Goal: Information Seeking & Learning: Compare options

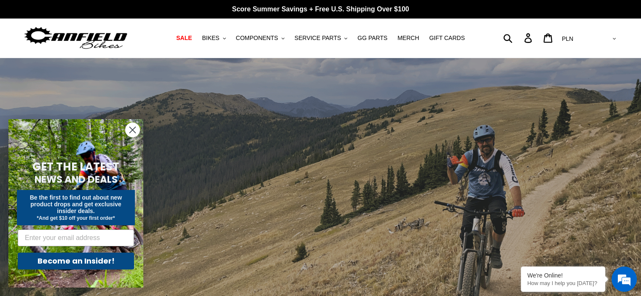
click at [135, 131] on circle "Close dialog" at bounding box center [133, 130] width 14 height 14
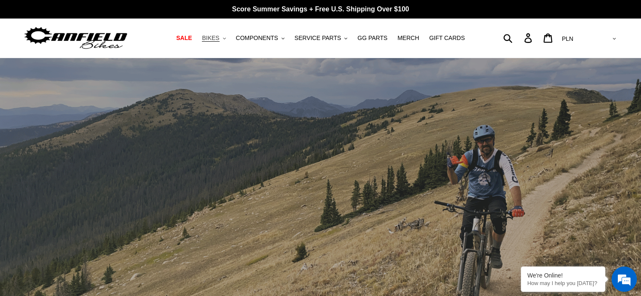
click at [219, 41] on span "BIKES" at bounding box center [210, 38] width 17 height 7
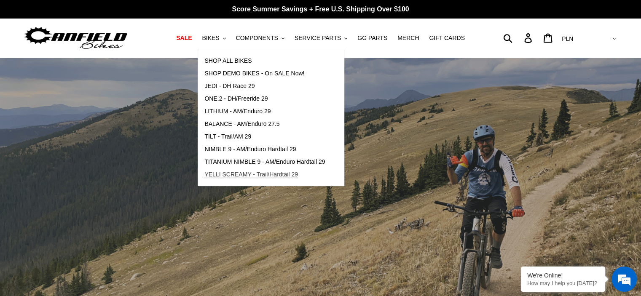
click at [233, 175] on span "YELLI SCREAMY - Trail/Hardtail 29" at bounding box center [251, 174] width 94 height 7
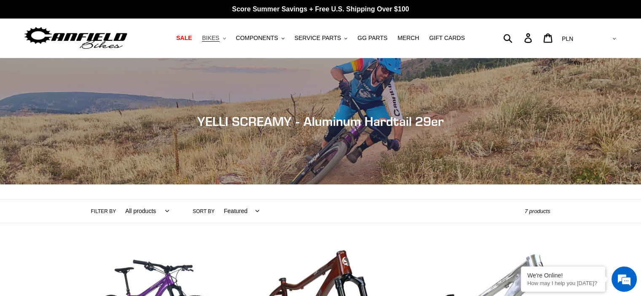
click at [219, 39] on span "BIKES" at bounding box center [210, 38] width 17 height 7
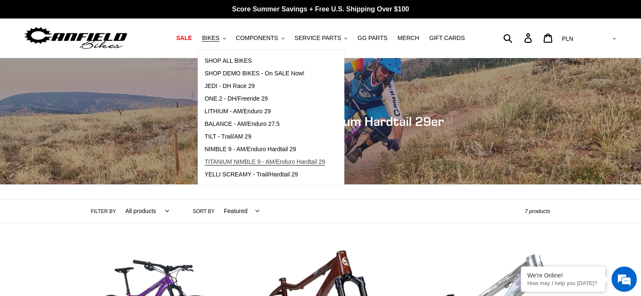
click at [236, 161] on span "TITANIUM NIMBLE 9 - AM/Enduro Hardtail 29" at bounding box center [264, 161] width 121 height 7
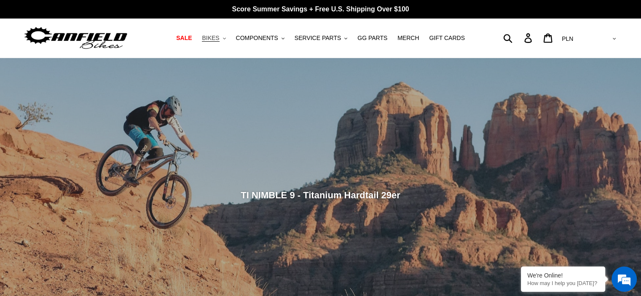
click at [219, 40] on span "BIKES" at bounding box center [210, 38] width 17 height 7
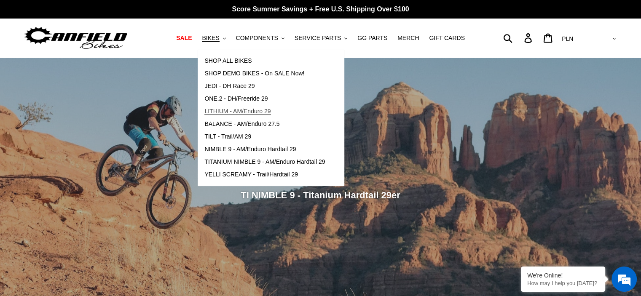
click at [252, 111] on span "LITHIUM - AM/Enduro 29" at bounding box center [237, 111] width 66 height 7
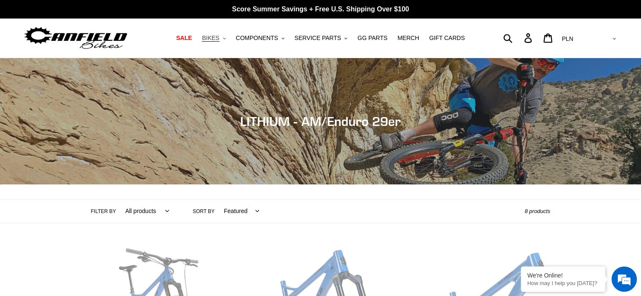
click at [219, 39] on span "BIKES" at bounding box center [210, 38] width 17 height 7
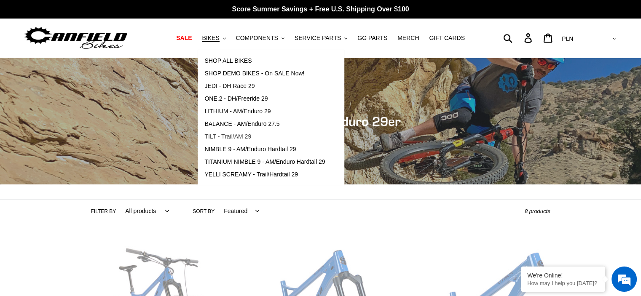
click at [233, 137] on span "TILT - Trail/AM 29" at bounding box center [227, 136] width 47 height 7
